Goal: Task Accomplishment & Management: Manage account settings

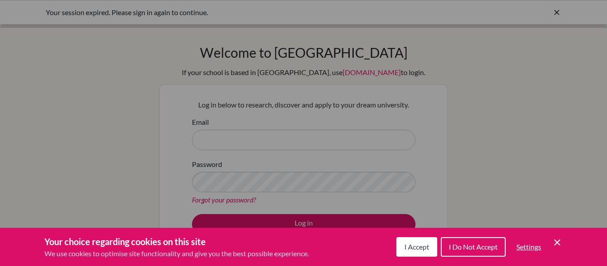
click at [416, 246] on span "I Accept" at bounding box center [417, 247] width 25 height 8
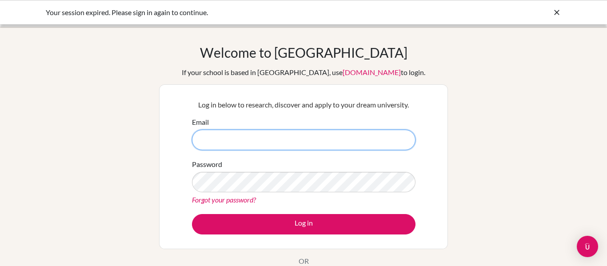
click at [266, 139] on input "Email" at bounding box center [304, 140] width 224 height 20
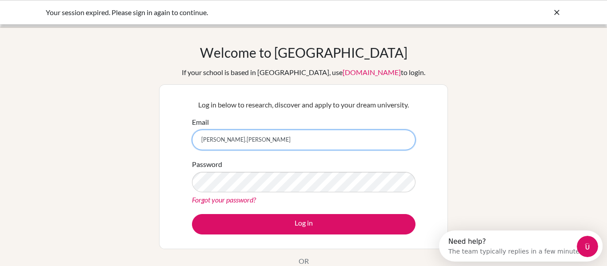
type input "[PERSON_NAME][EMAIL_ADDRESS][PERSON_NAME][DOMAIN_NAME]"
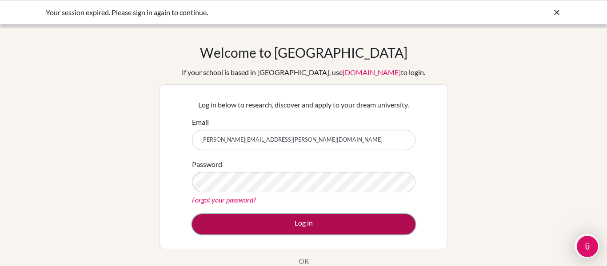
click at [250, 228] on button "Log in" at bounding box center [304, 224] width 224 height 20
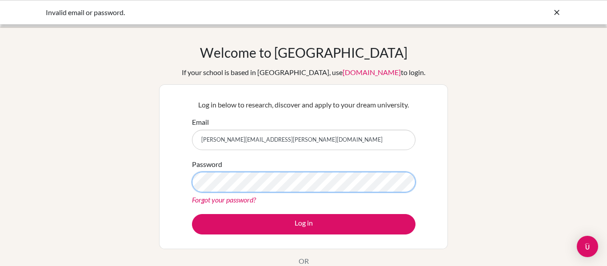
click at [192, 214] on button "Log in" at bounding box center [304, 224] width 224 height 20
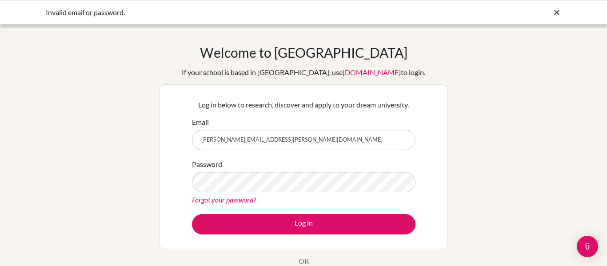
click at [214, 213] on form "Email garcia.cecilia@lfm.edu.mx Password Forgot your password? Log in" at bounding box center [304, 176] width 224 height 118
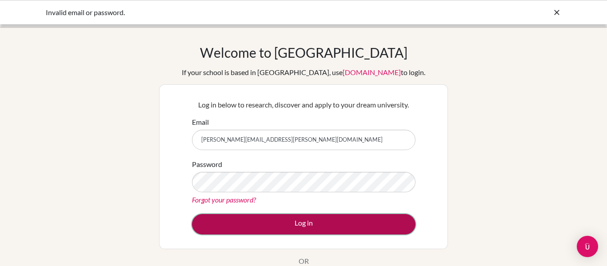
click at [213, 221] on button "Log in" at bounding box center [304, 224] width 224 height 20
click at [265, 219] on button "Log in" at bounding box center [304, 224] width 224 height 20
